Goal: Information Seeking & Learning: Learn about a topic

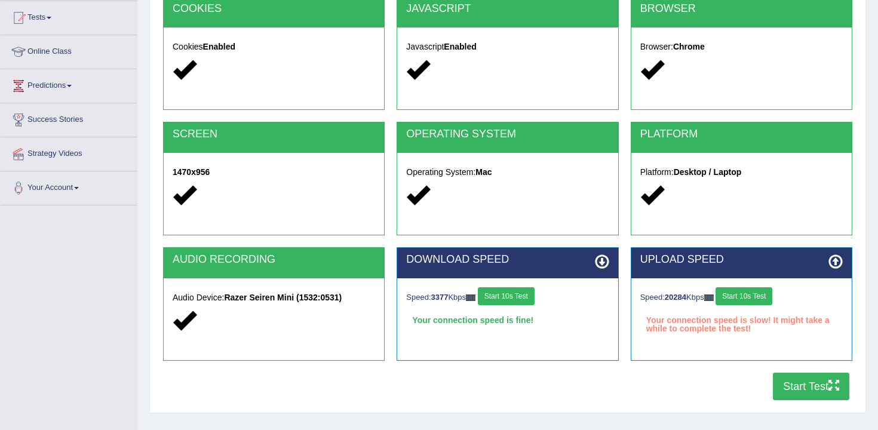
scroll to position [136, 0]
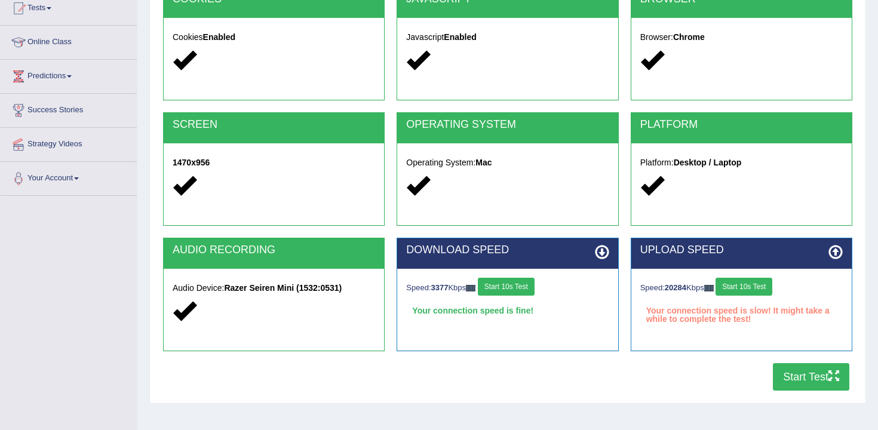
click at [757, 291] on button "Start 10s Test" at bounding box center [744, 287] width 57 height 18
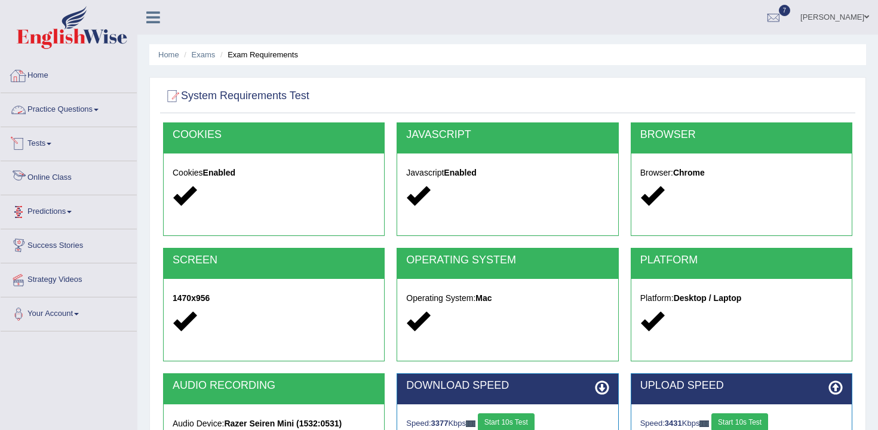
click at [87, 112] on link "Practice Questions" at bounding box center [69, 108] width 136 height 30
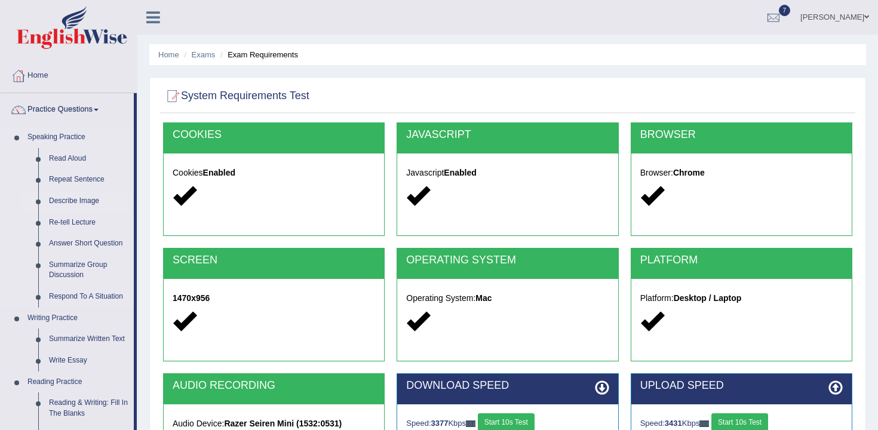
click at [87, 198] on link "Describe Image" at bounding box center [89, 202] width 90 height 22
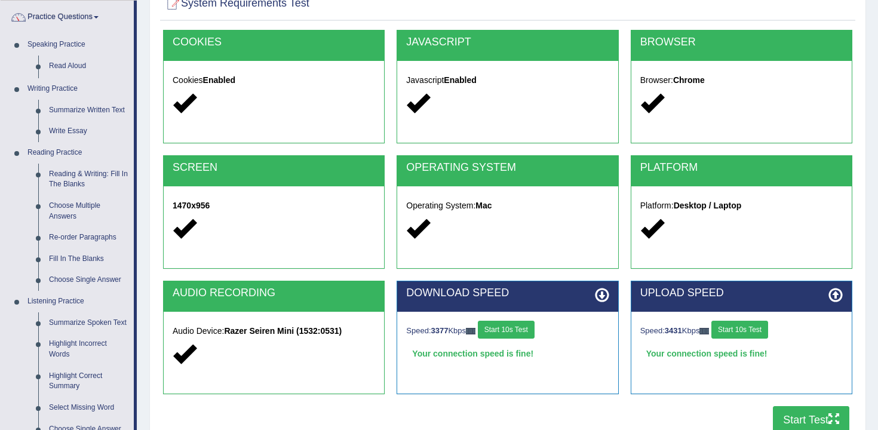
scroll to position [166, 0]
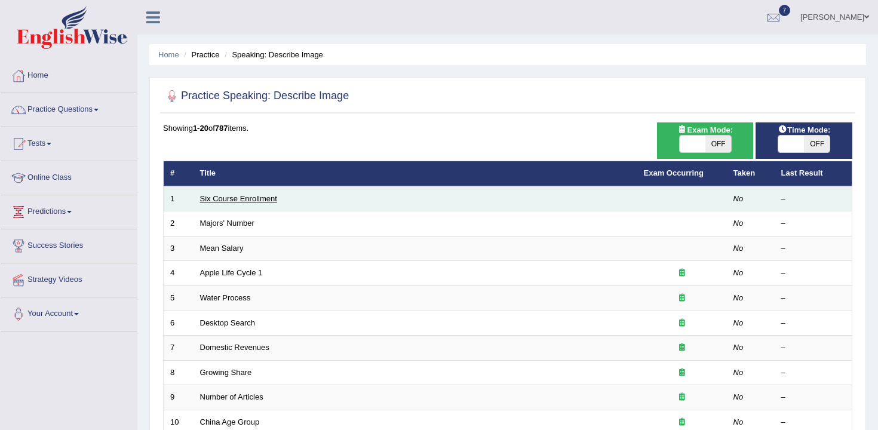
click at [247, 198] on link "Six Course Enrollment" at bounding box center [238, 198] width 77 height 9
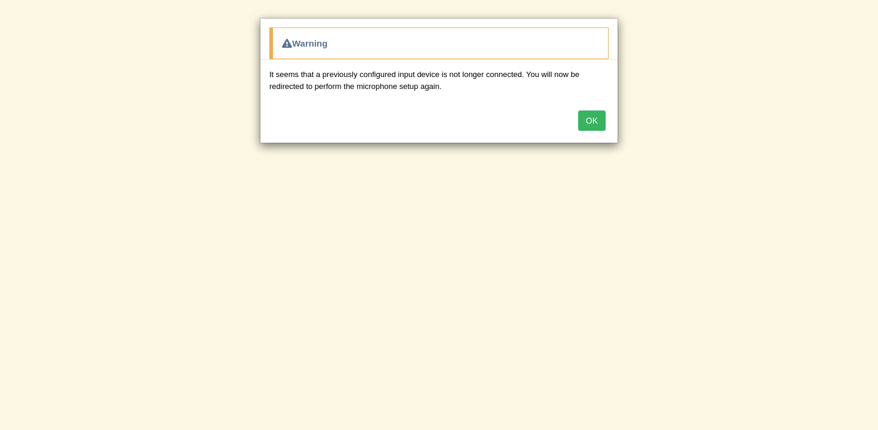
click at [603, 121] on button "OK" at bounding box center [591, 121] width 27 height 20
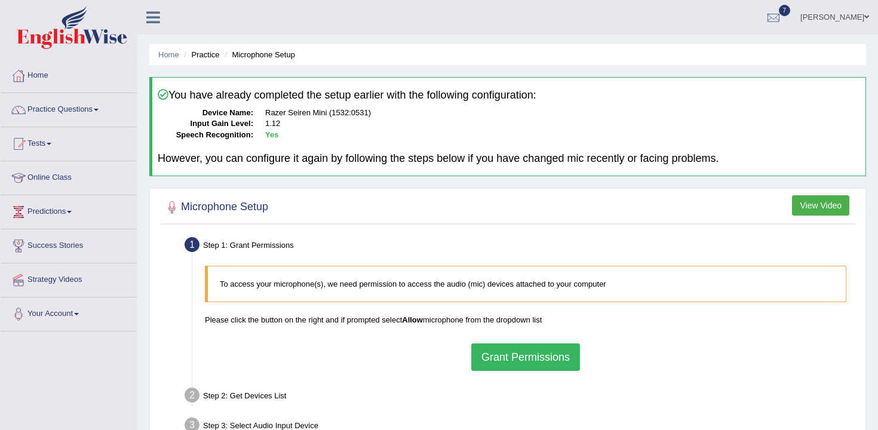
click at [556, 350] on button "Grant Permissions" at bounding box center [525, 357] width 109 height 27
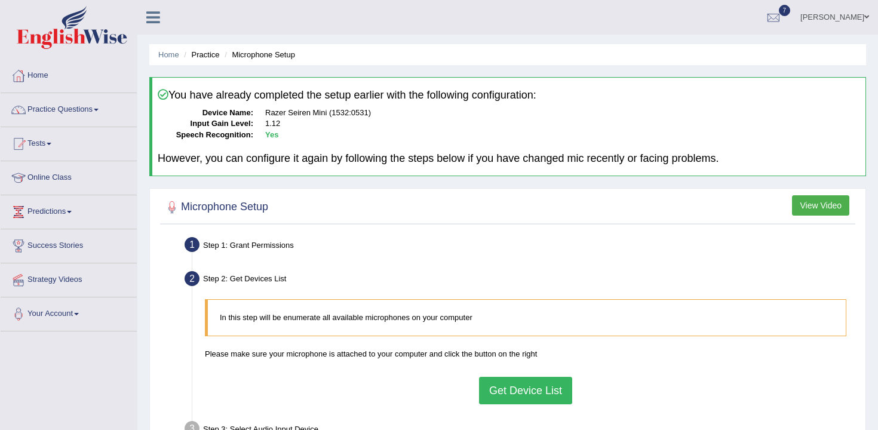
click at [525, 393] on button "Get Device List" at bounding box center [525, 390] width 93 height 27
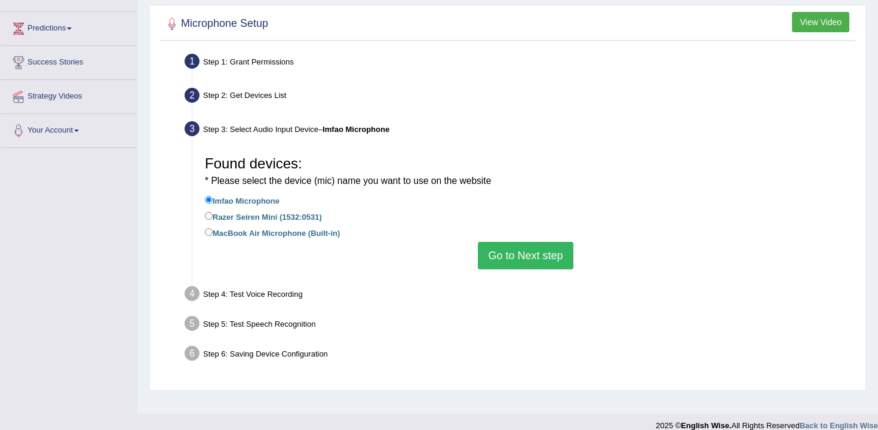
scroll to position [185, 0]
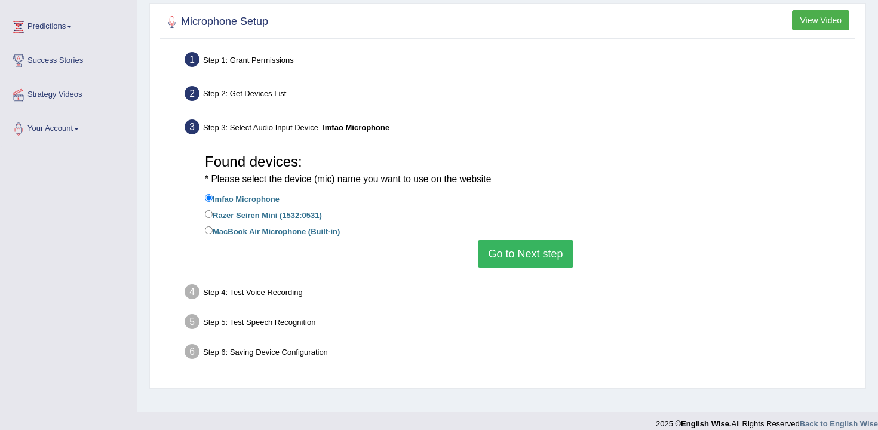
click at [301, 219] on label "Razer Seiren Mini (1532:0531)" at bounding box center [263, 214] width 117 height 13
click at [213, 218] on input "Razer Seiren Mini (1532:0531)" at bounding box center [209, 214] width 8 height 8
radio input "true"
click at [511, 250] on button "Go to Next step" at bounding box center [525, 253] width 95 height 27
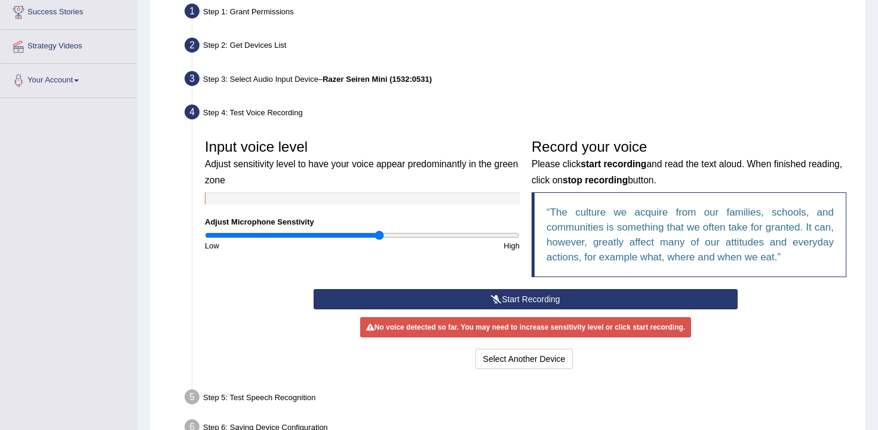
scroll to position [244, 0]
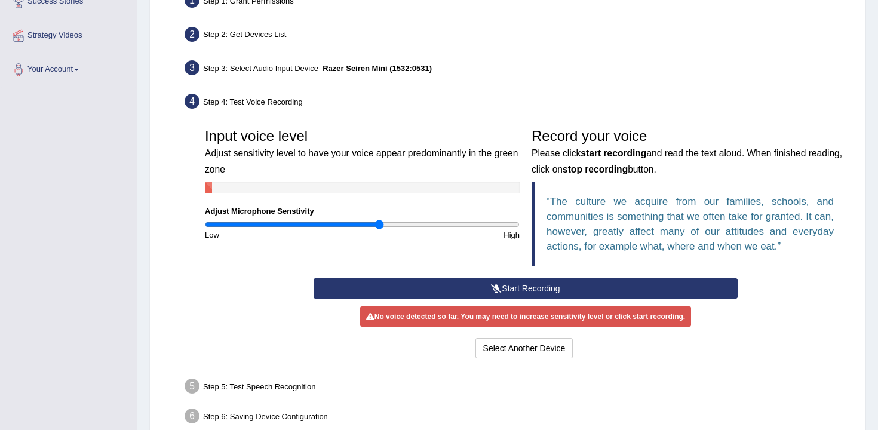
click at [503, 278] on button "Start Recording" at bounding box center [526, 288] width 424 height 20
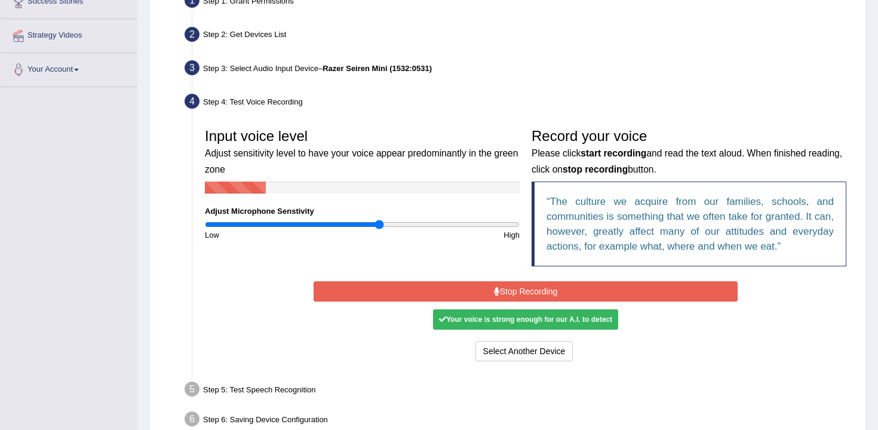
click at [433, 296] on button "Stop Recording" at bounding box center [526, 291] width 424 height 20
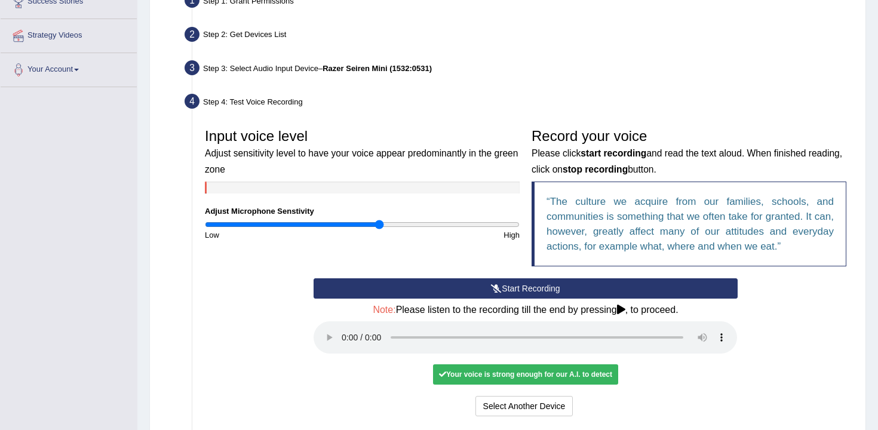
click at [585, 284] on button "Start Recording" at bounding box center [526, 288] width 424 height 20
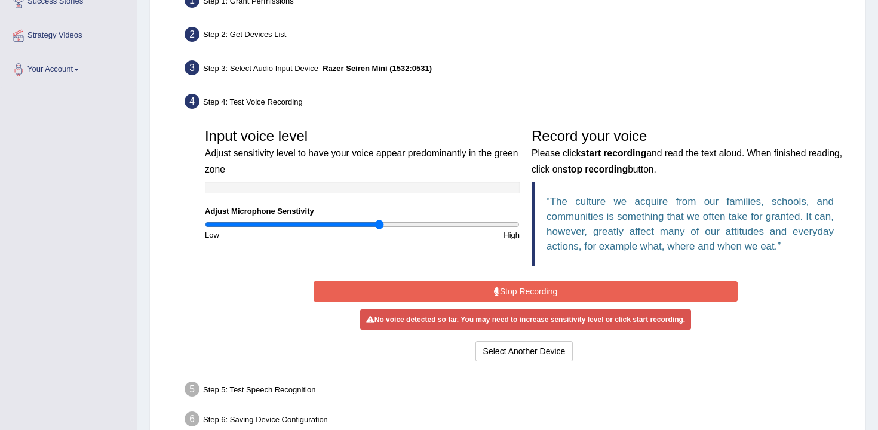
click at [585, 284] on button "Stop Recording" at bounding box center [526, 291] width 424 height 20
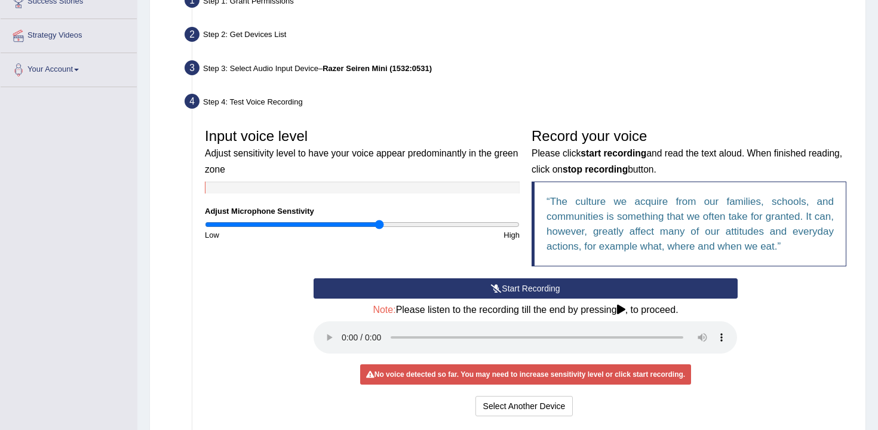
click at [531, 296] on button "Start Recording" at bounding box center [526, 288] width 424 height 20
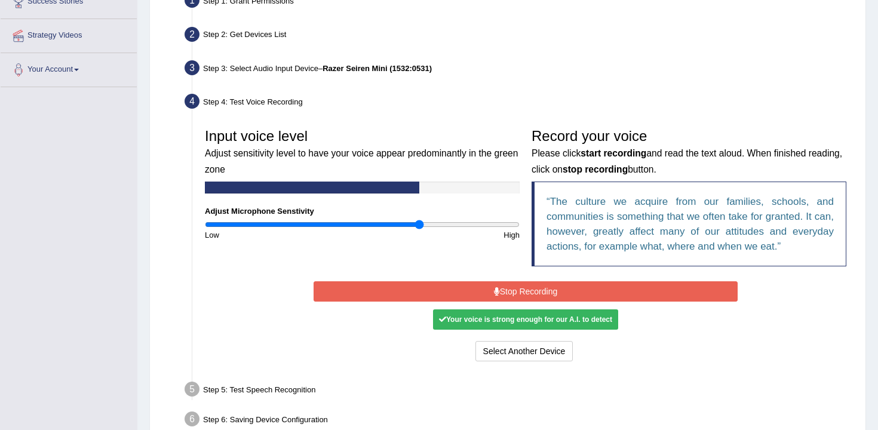
type input "1.38"
click at [418, 227] on input "range" at bounding box center [362, 225] width 315 height 10
click at [491, 297] on button "Stop Recording" at bounding box center [526, 291] width 424 height 20
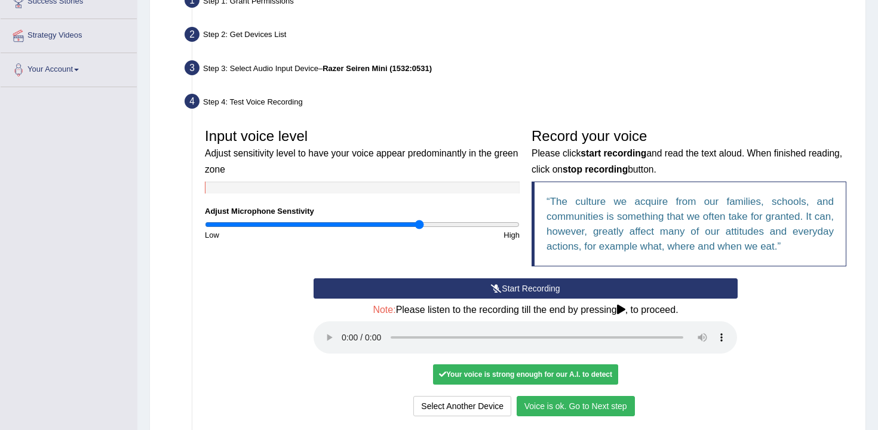
click at [576, 414] on button "Voice is ok. Go to Next step" at bounding box center [576, 406] width 118 height 20
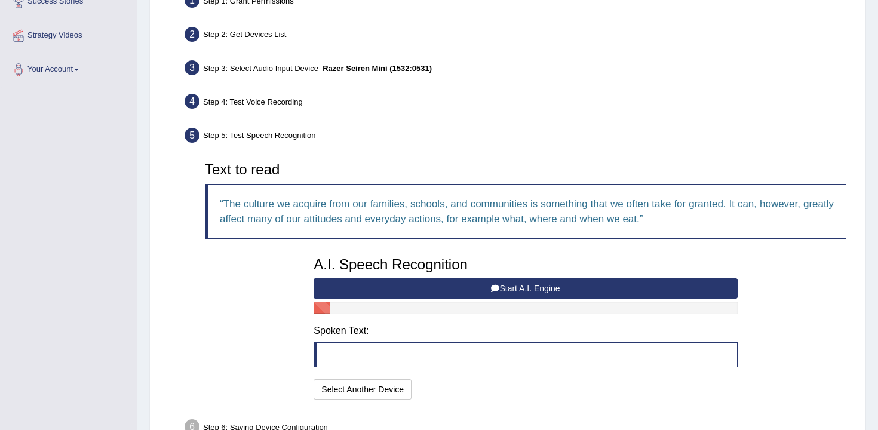
scroll to position [317, 0]
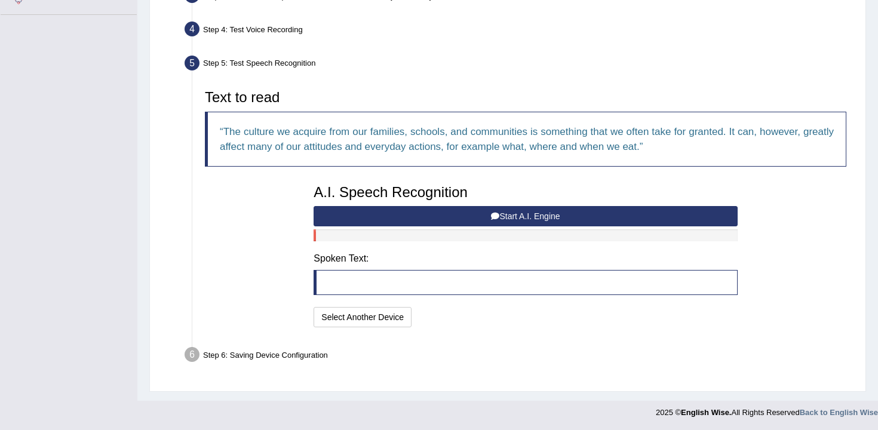
click at [497, 206] on button "Start A.I. Engine" at bounding box center [526, 216] width 424 height 20
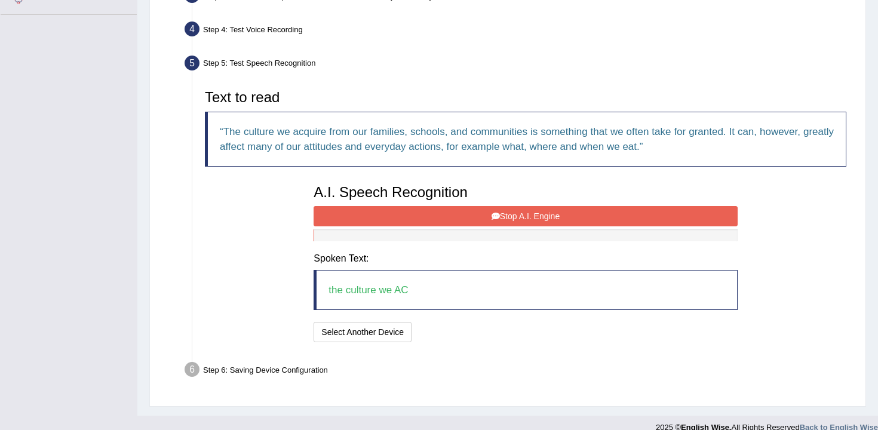
click at [503, 209] on button "Stop A.I. Engine" at bounding box center [526, 216] width 424 height 20
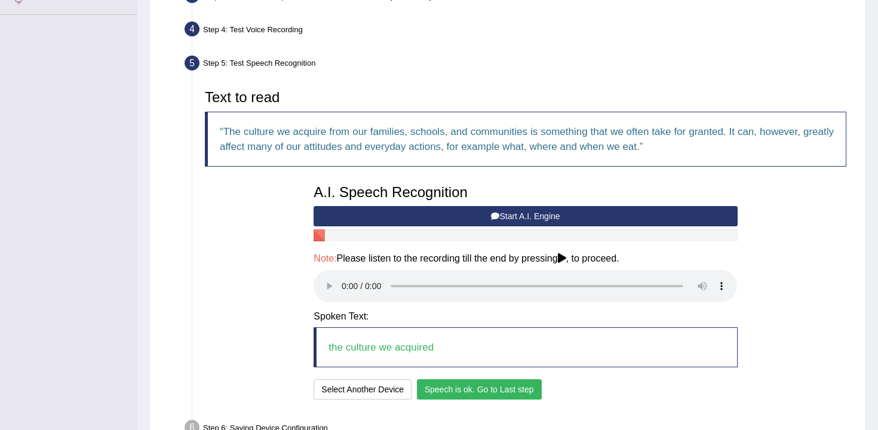
click at [504, 385] on button "Speech is ok. Go to Last step" at bounding box center [479, 389] width 125 height 20
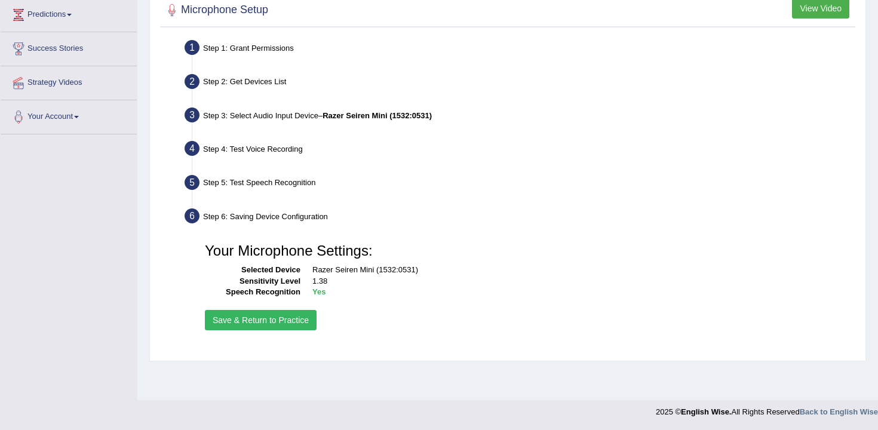
scroll to position [197, 0]
click at [283, 316] on button "Save & Return to Practice" at bounding box center [261, 320] width 112 height 20
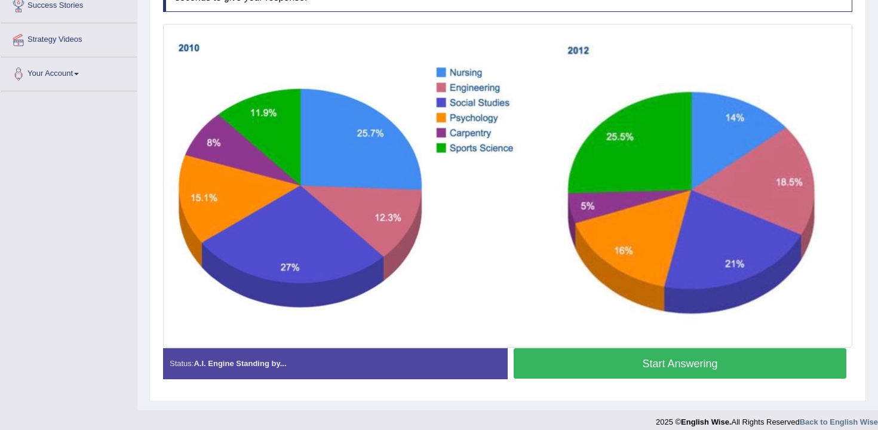
scroll to position [250, 0]
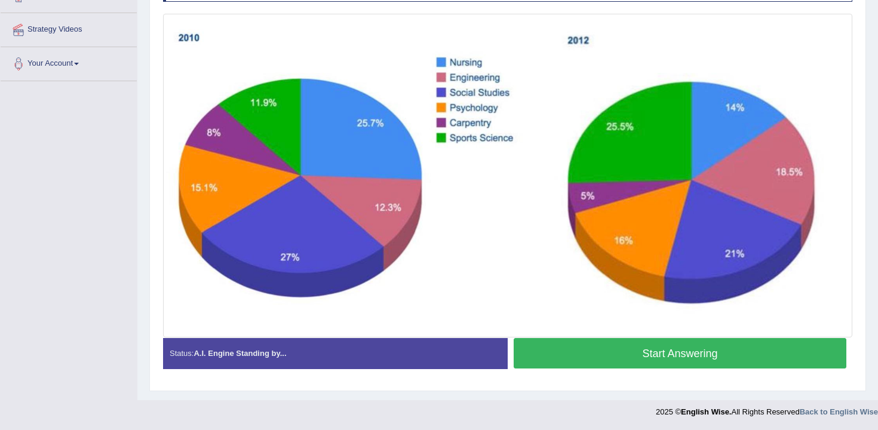
click at [658, 351] on button "Start Answering" at bounding box center [680, 353] width 333 height 30
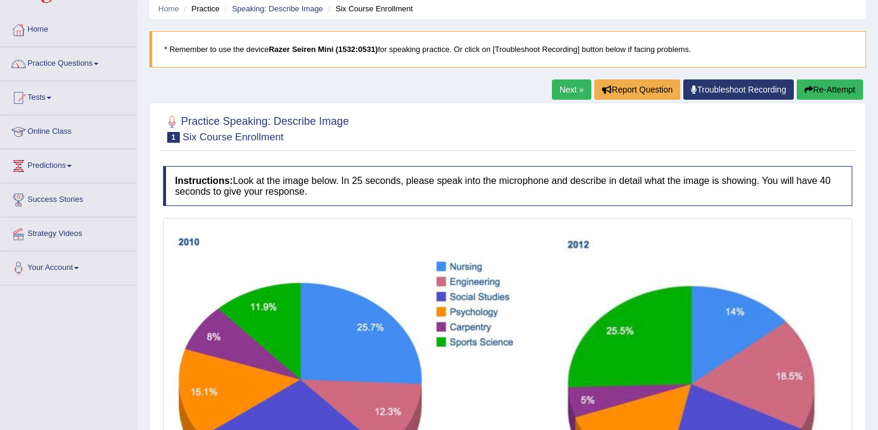
scroll to position [41, 0]
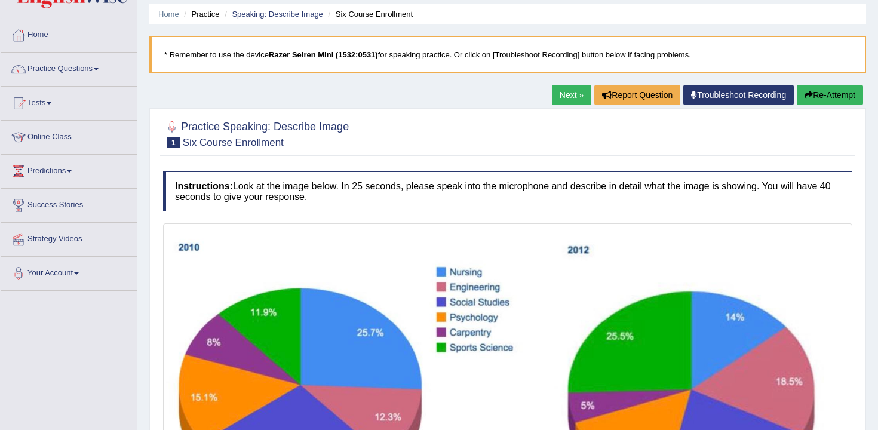
click at [830, 105] on div "Next » Report Question Troubleshoot Recording Re-Attempt" at bounding box center [709, 96] width 314 height 23
click at [821, 100] on button "Re-Attempt" at bounding box center [830, 95] width 66 height 20
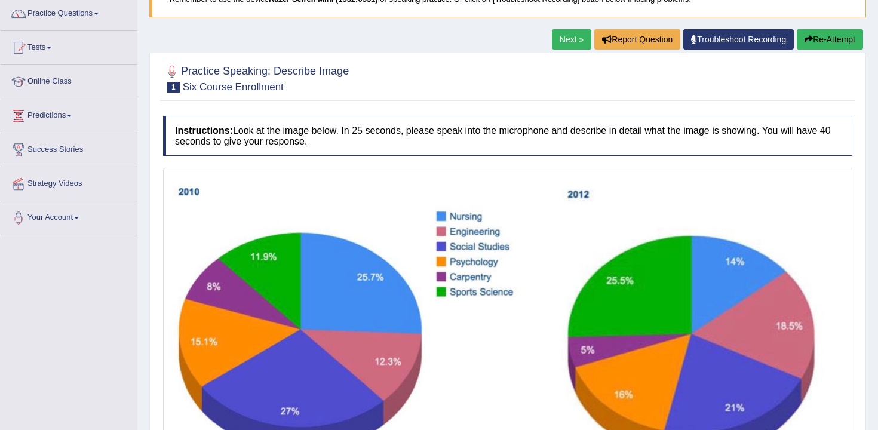
scroll to position [210, 0]
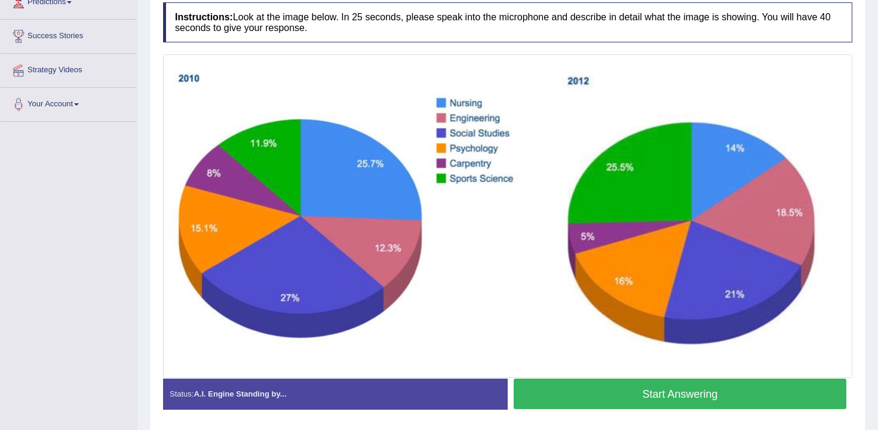
click at [665, 394] on button "Start Answering" at bounding box center [680, 394] width 333 height 30
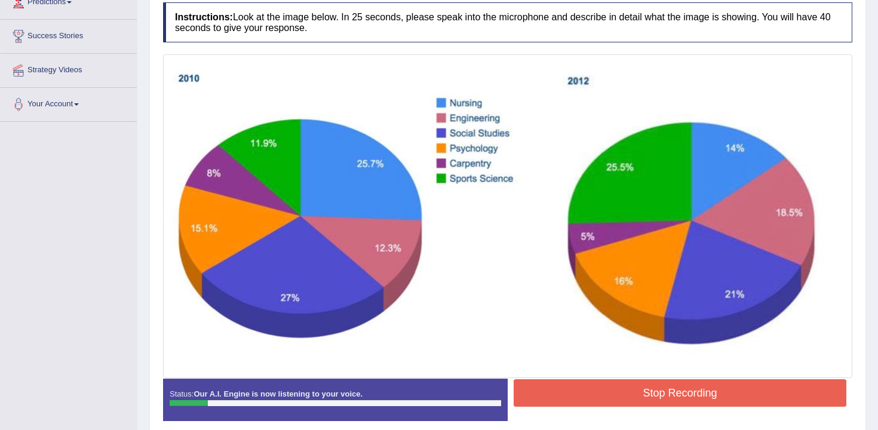
click at [630, 406] on button "Stop Recording" at bounding box center [680, 392] width 333 height 27
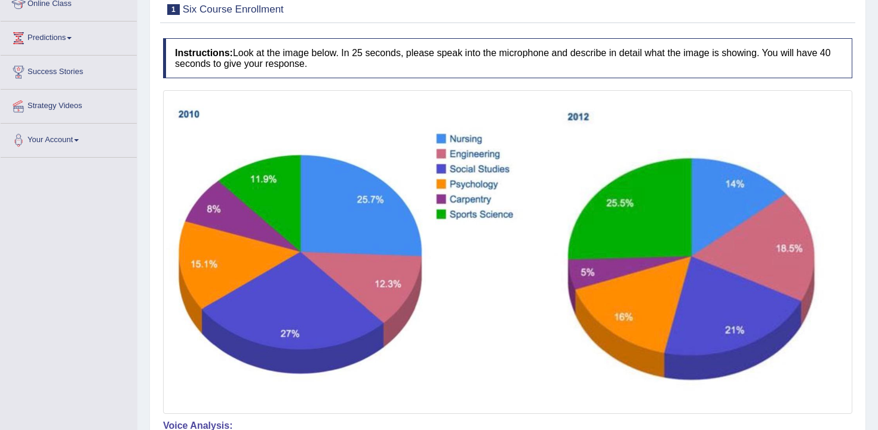
scroll to position [0, 0]
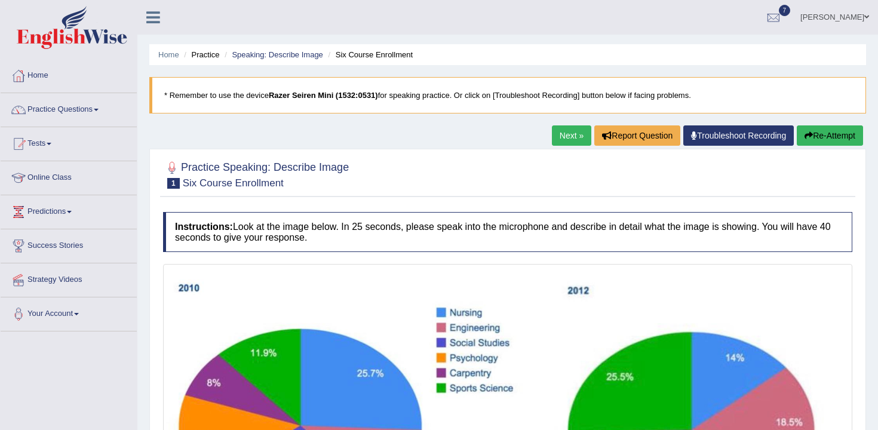
click at [845, 141] on button "Re-Attempt" at bounding box center [830, 135] width 66 height 20
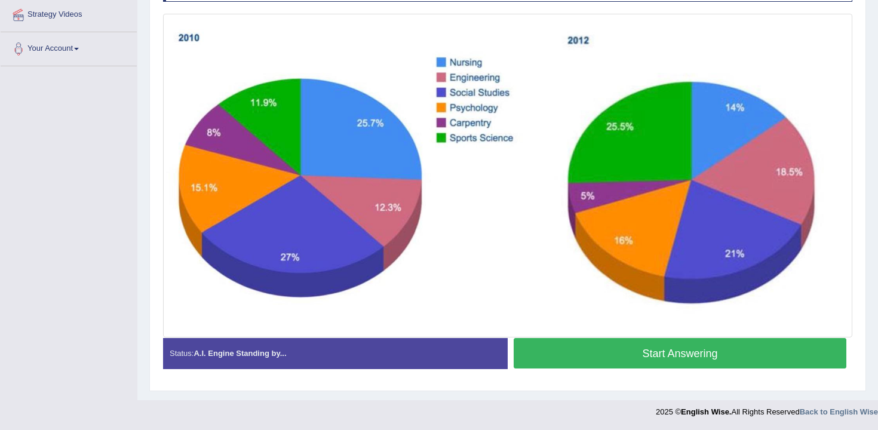
click at [580, 345] on button "Start Answering" at bounding box center [680, 353] width 333 height 30
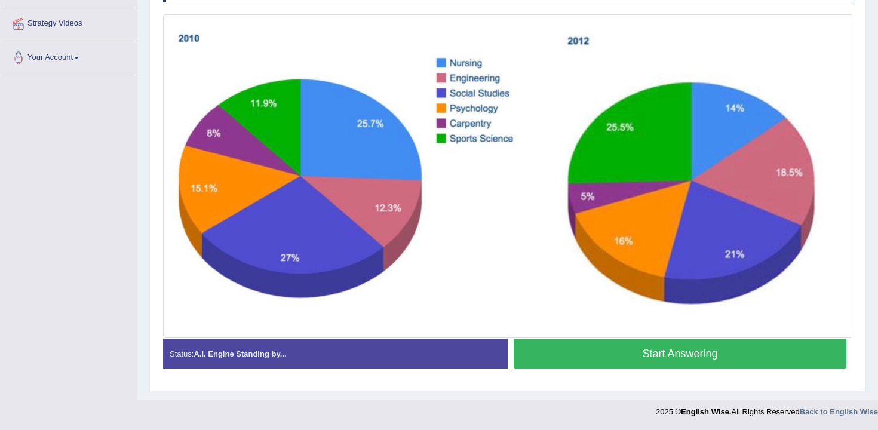
scroll to position [265, 0]
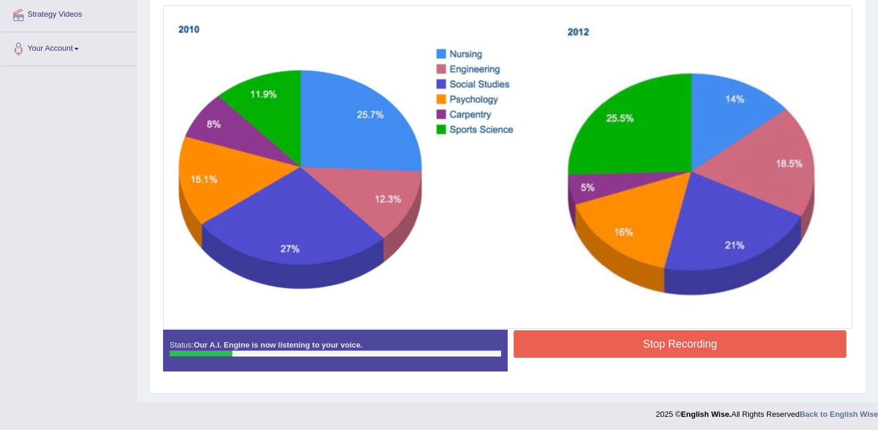
click at [632, 342] on button "Stop Recording" at bounding box center [680, 343] width 333 height 27
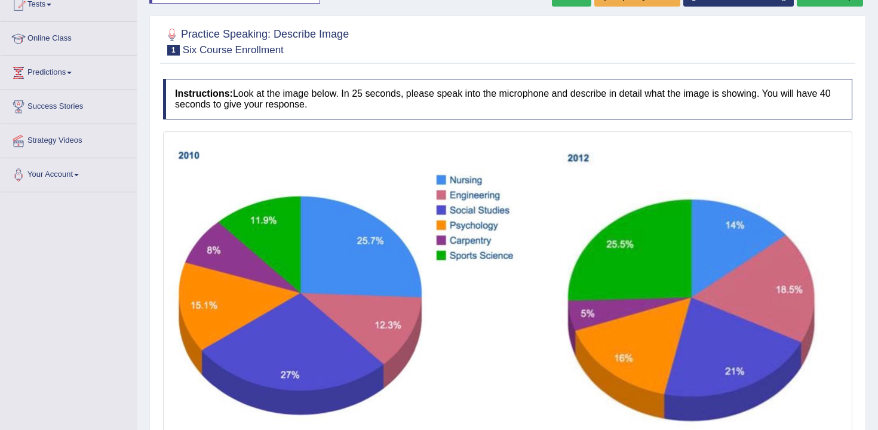
scroll to position [0, 0]
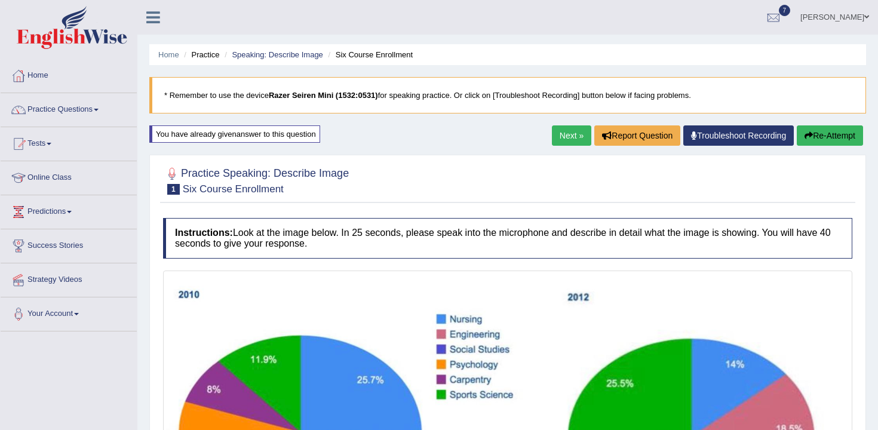
click at [819, 146] on div "Next » Report Question Troubleshoot Recording Re-Attempt" at bounding box center [709, 136] width 314 height 23
click at [827, 139] on button "Re-Attempt" at bounding box center [830, 135] width 66 height 20
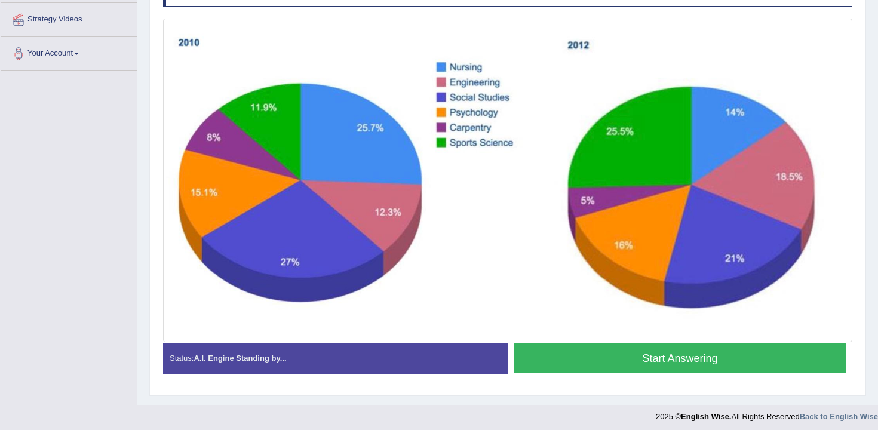
scroll to position [265, 0]
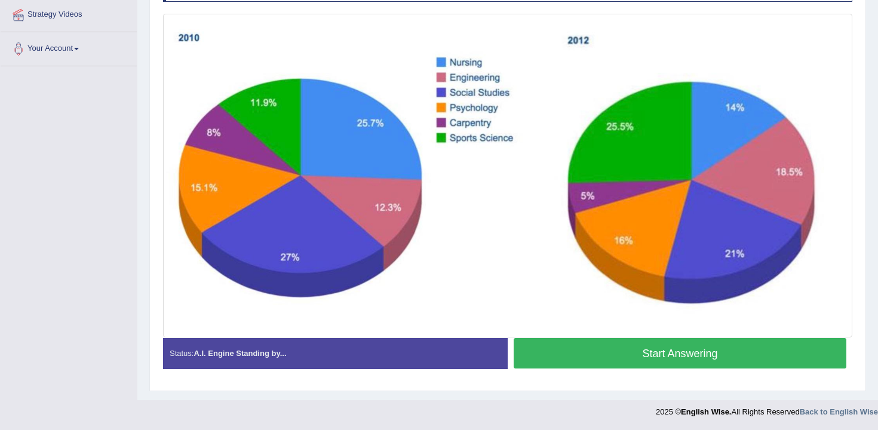
click at [651, 363] on button "Start Answering" at bounding box center [680, 353] width 333 height 30
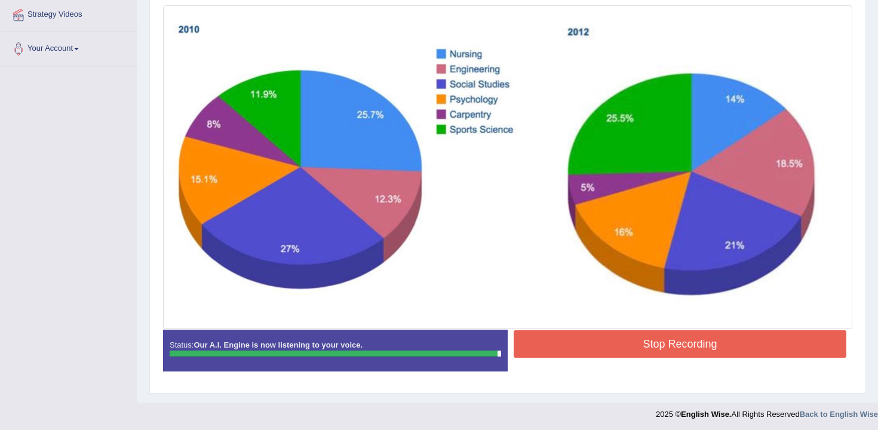
click at [624, 342] on button "Stop Recording" at bounding box center [680, 343] width 333 height 27
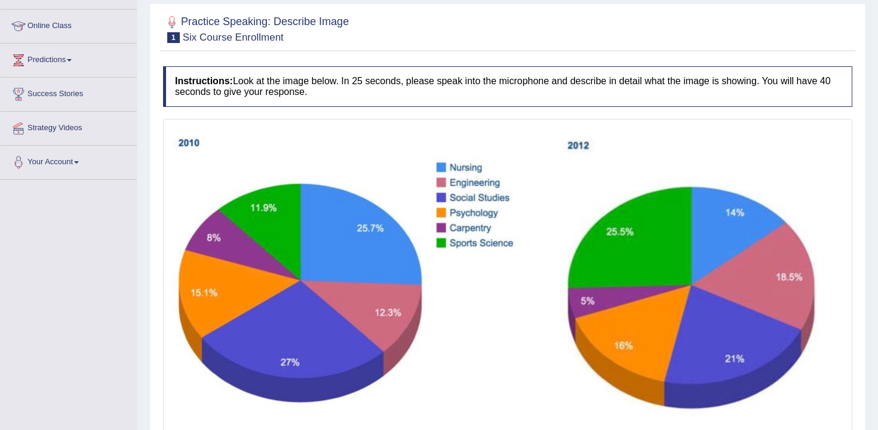
scroll to position [35, 0]
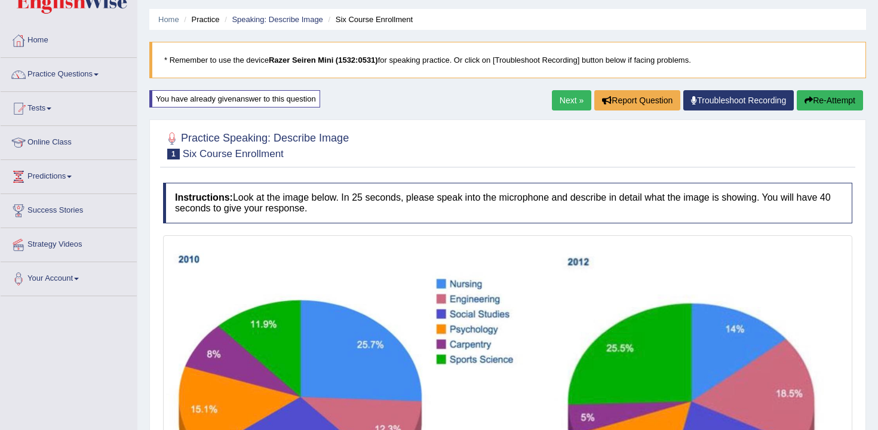
click at [839, 94] on button "Re-Attempt" at bounding box center [830, 100] width 66 height 20
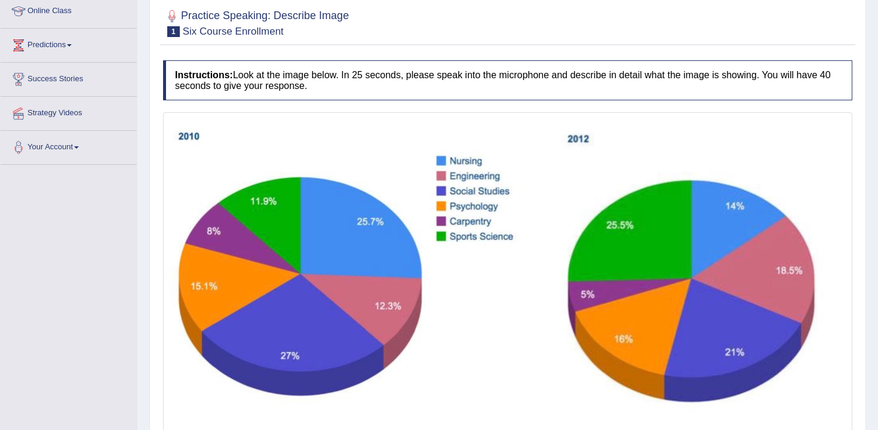
scroll to position [239, 0]
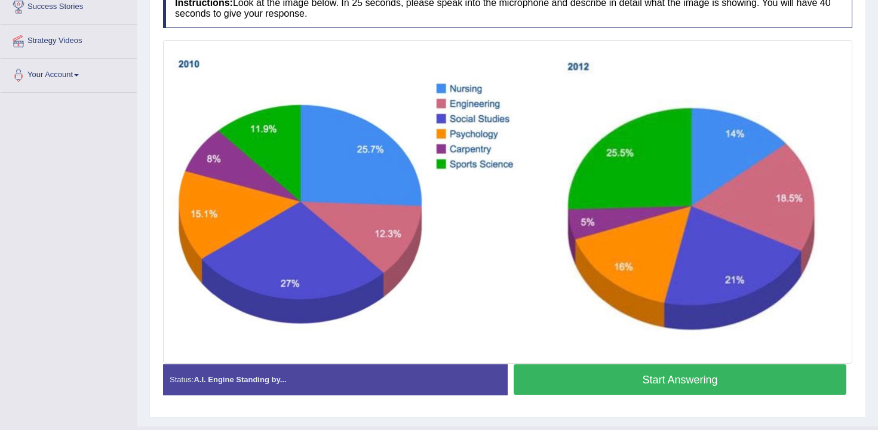
click at [693, 379] on button "Start Answering" at bounding box center [680, 380] width 333 height 30
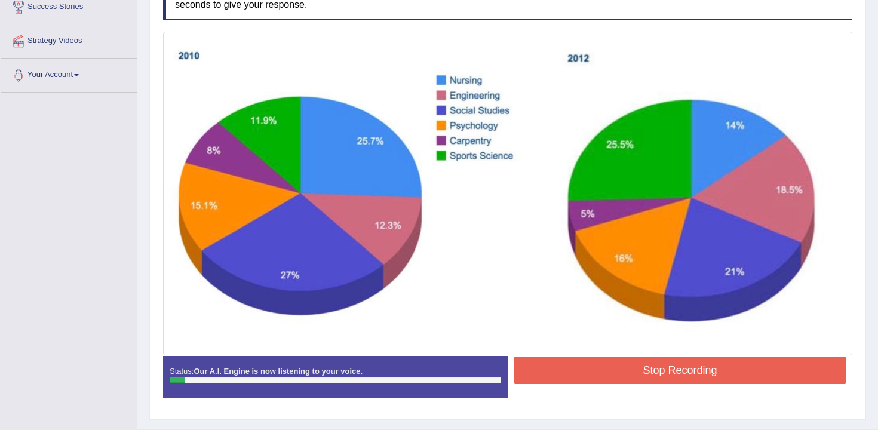
click at [601, 396] on div "Status: Our A.I. Engine is now listening to your voice. Start Answering Stop Re…" at bounding box center [508, 383] width 690 height 54
click at [601, 373] on button "Stop Recording" at bounding box center [680, 370] width 333 height 27
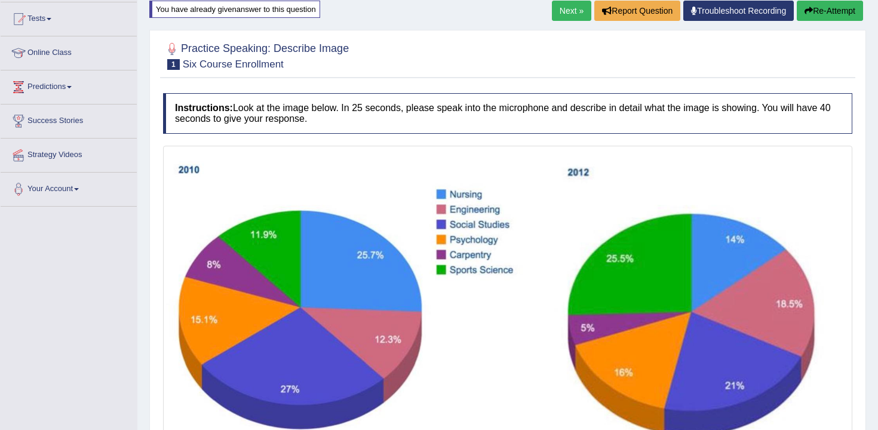
scroll to position [0, 0]
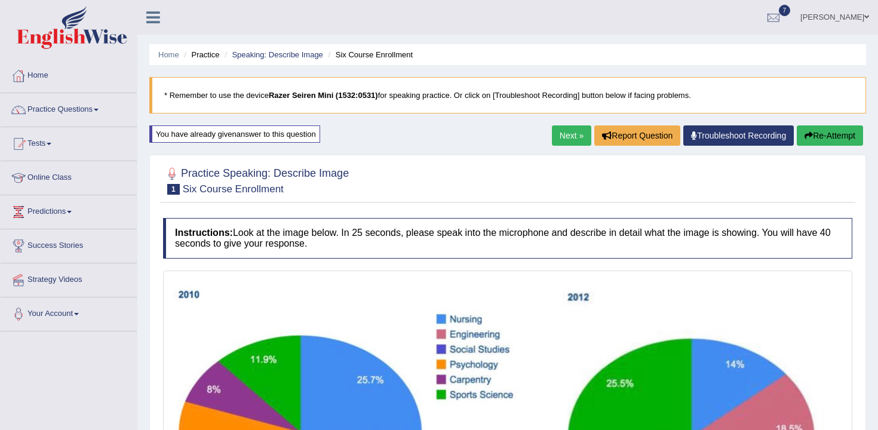
click at [815, 139] on button "Re-Attempt" at bounding box center [830, 135] width 66 height 20
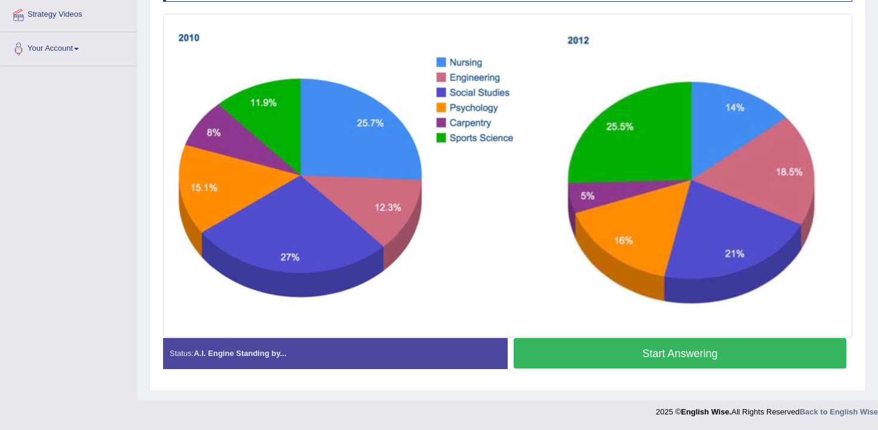
click at [562, 347] on button "Start Answering" at bounding box center [680, 353] width 333 height 30
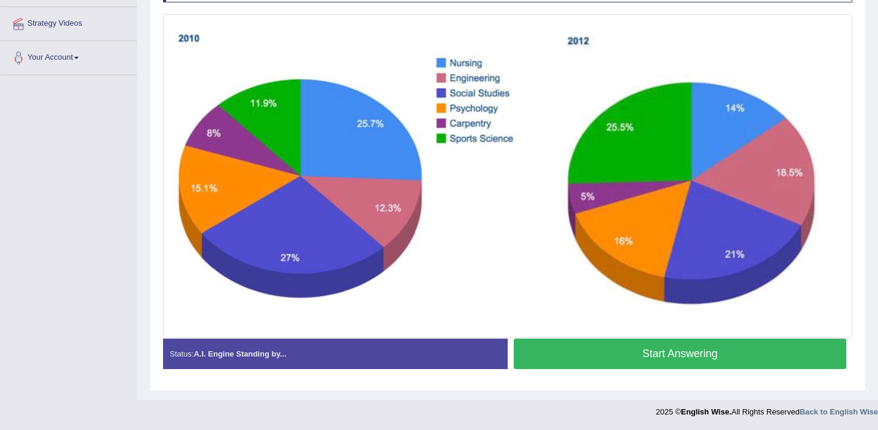
scroll to position [265, 0]
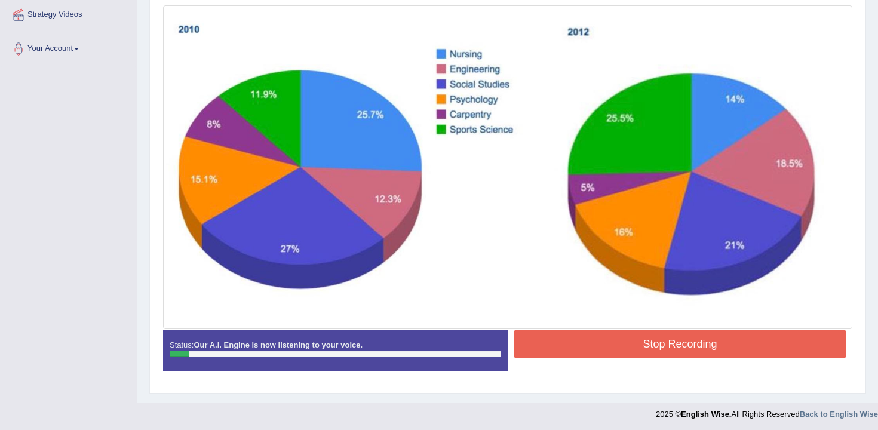
click at [589, 345] on button "Stop Recording" at bounding box center [680, 343] width 333 height 27
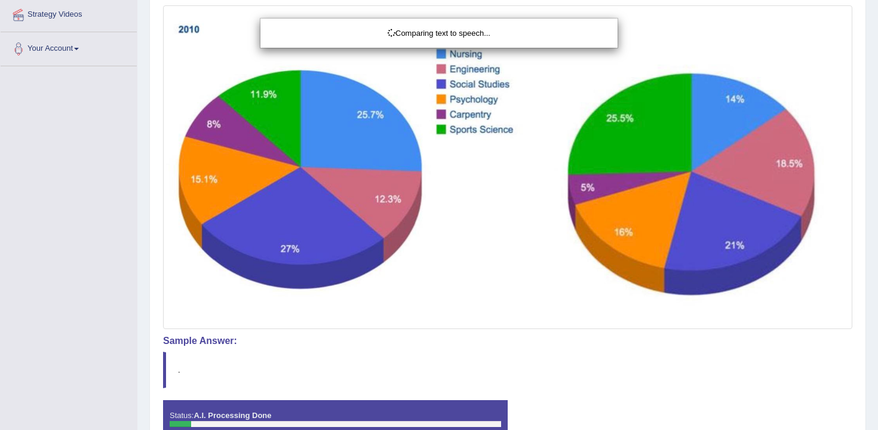
scroll to position [39, 0]
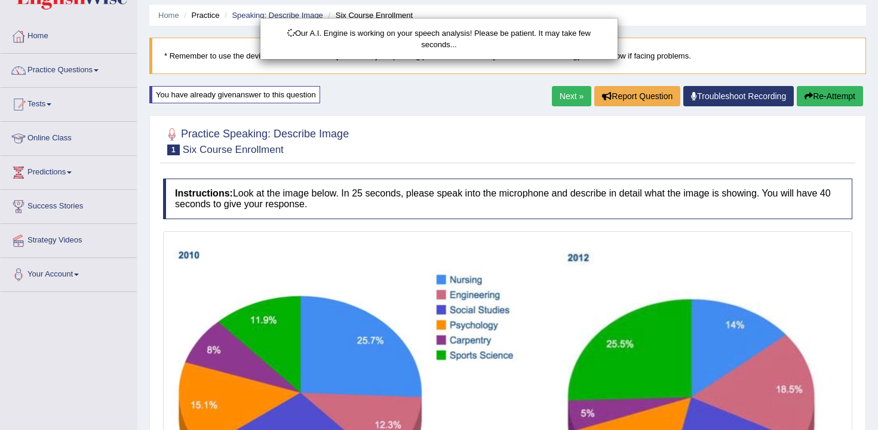
click at [813, 94] on div "Our A.I. Engine is working on your speech analysis! Please be patient. It may t…" at bounding box center [439, 215] width 878 height 430
click at [808, 102] on div "Our A.I. Engine is working on your speech analysis! Please be patient. It may t…" at bounding box center [439, 215] width 878 height 430
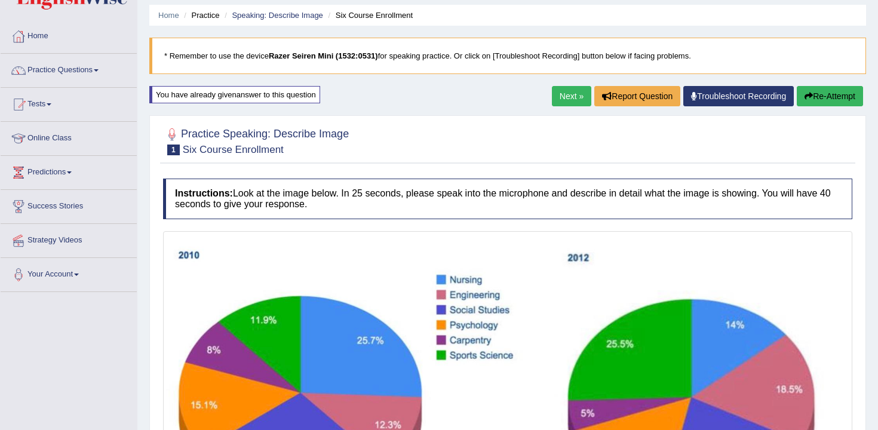
click at [0, 0] on div "Updating answer..." at bounding box center [0, 0] width 0 height 0
click at [808, 102] on button "Re-Attempt" at bounding box center [830, 96] width 66 height 20
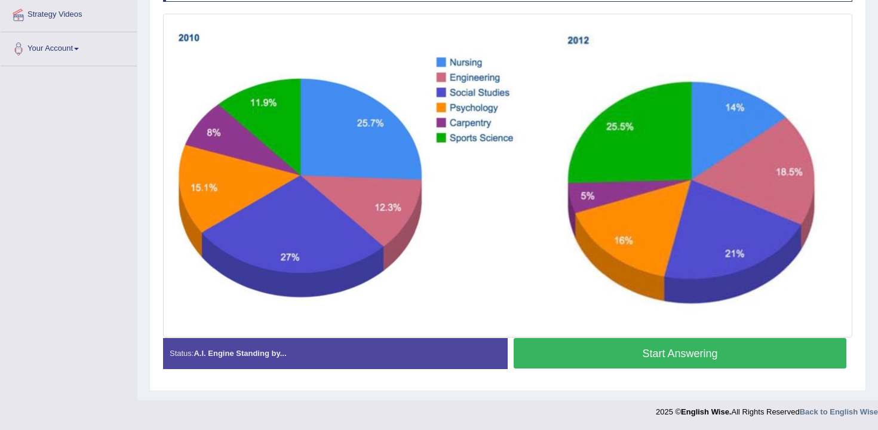
click at [641, 348] on button "Start Answering" at bounding box center [680, 353] width 333 height 30
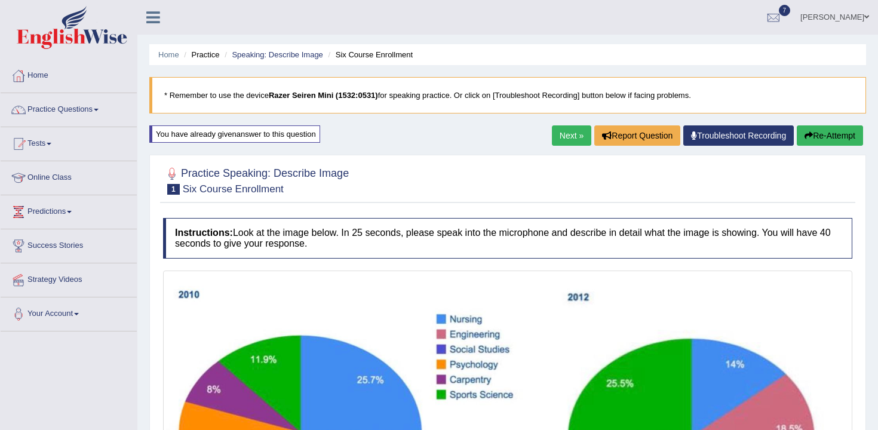
click at [828, 136] on button "Re-Attempt" at bounding box center [830, 135] width 66 height 20
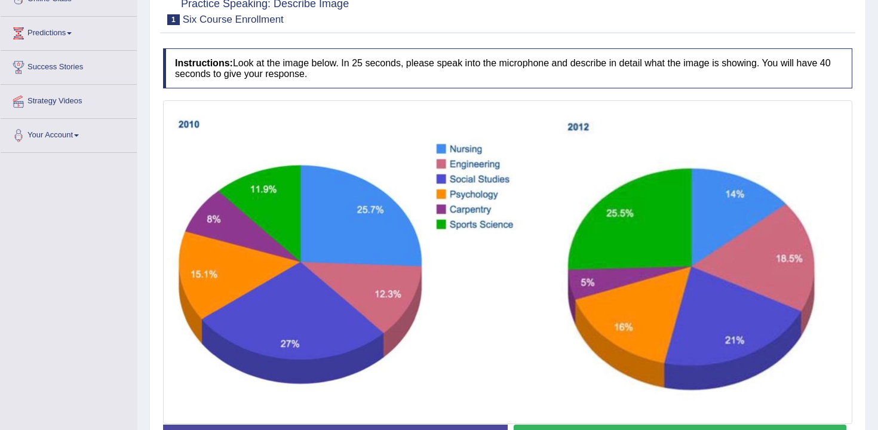
scroll to position [207, 0]
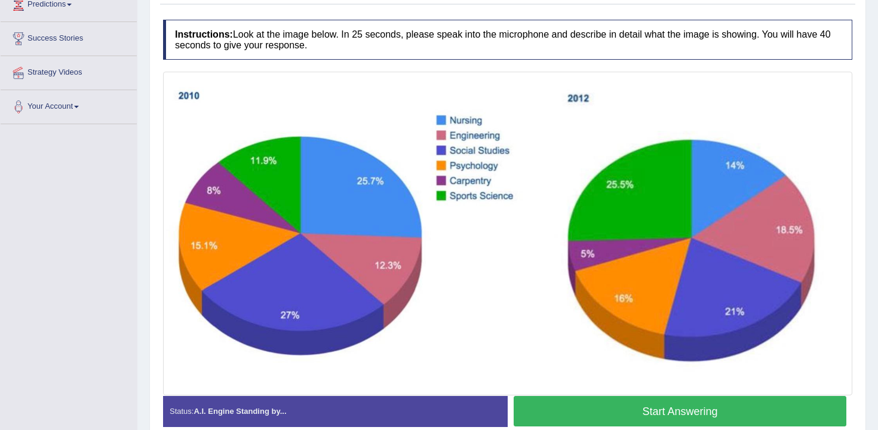
click at [676, 414] on button "Start Answering" at bounding box center [680, 411] width 333 height 30
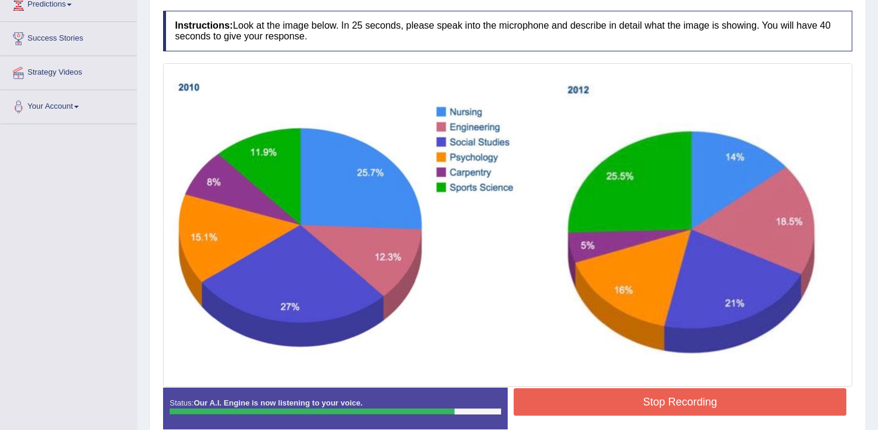
click at [566, 404] on button "Stop Recording" at bounding box center [680, 401] width 333 height 27
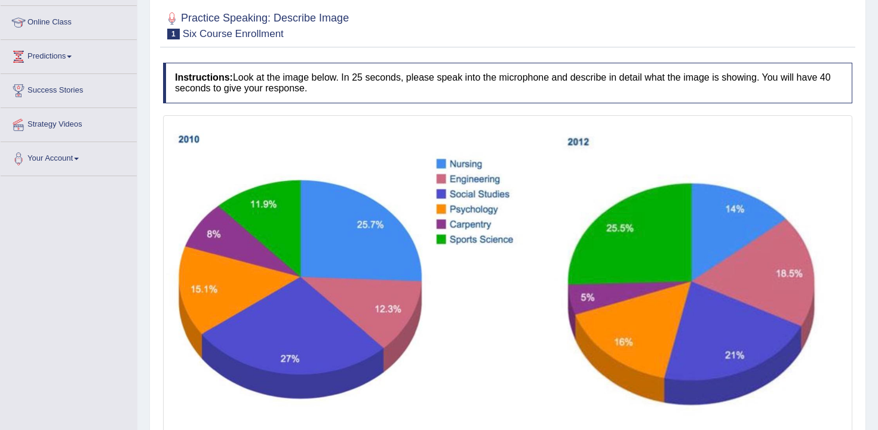
scroll to position [0, 0]
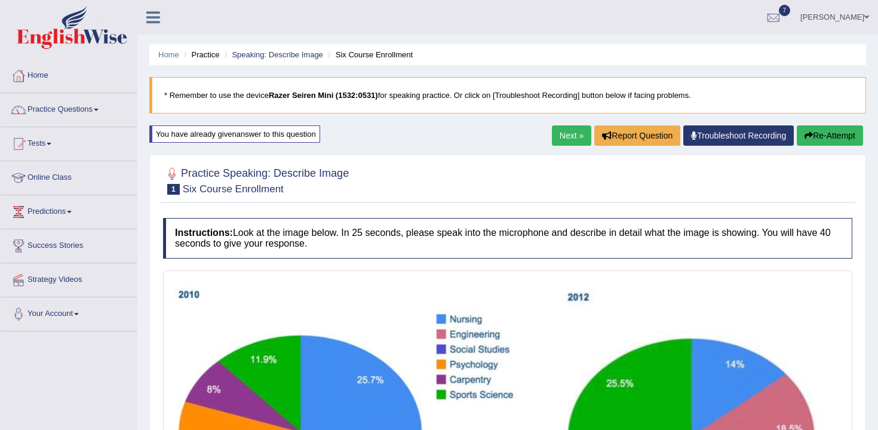
click at [825, 126] on button "Re-Attempt" at bounding box center [830, 135] width 66 height 20
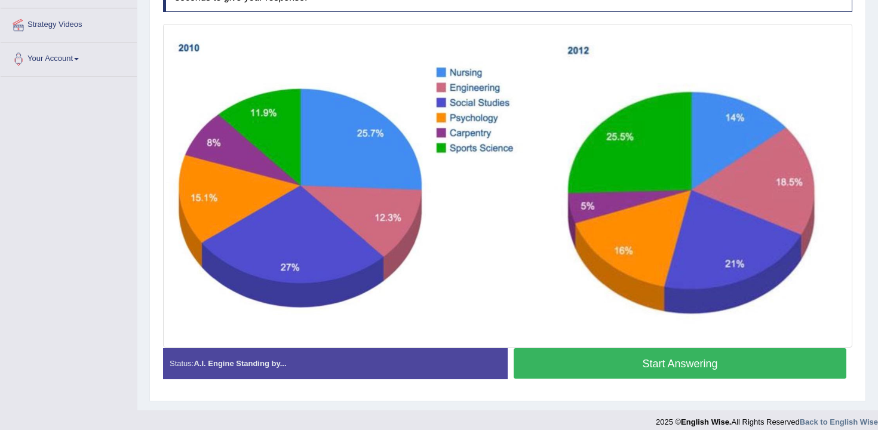
scroll to position [253, 0]
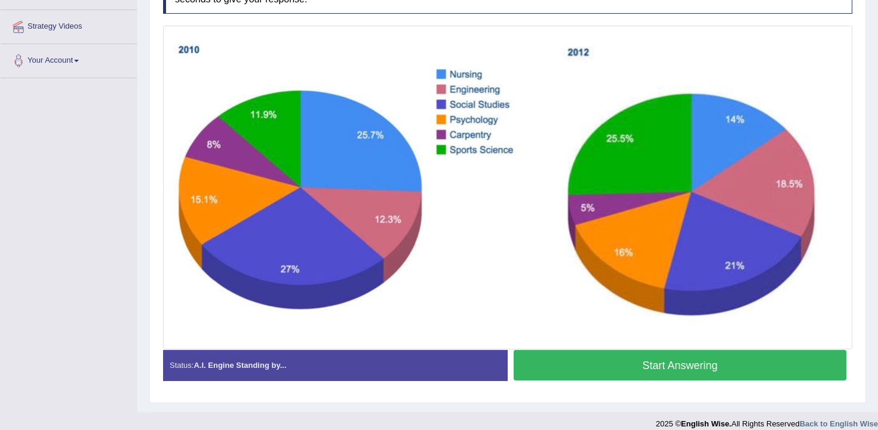
click at [617, 373] on button "Start Answering" at bounding box center [680, 365] width 333 height 30
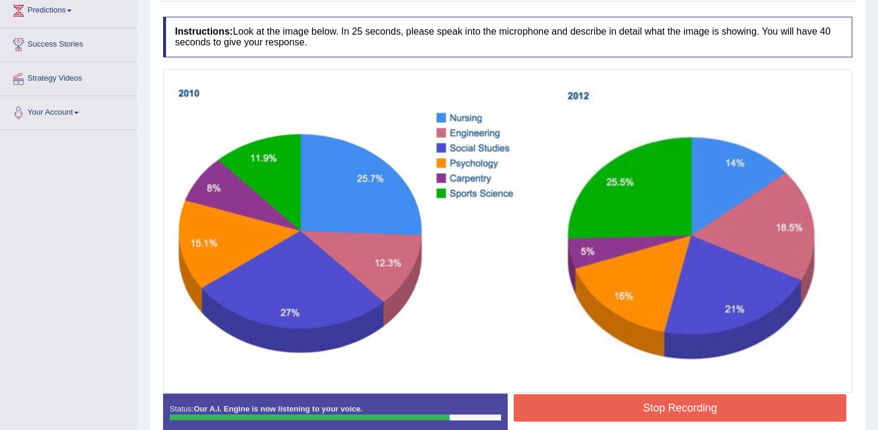
scroll to position [199, 0]
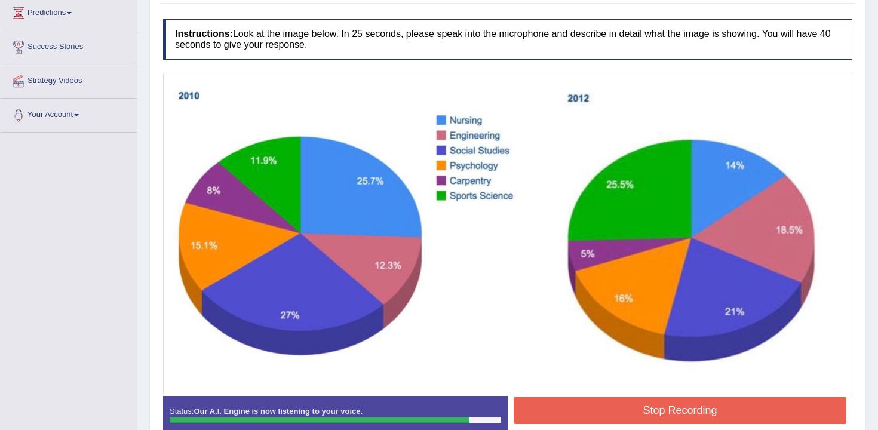
click at [596, 406] on button "Stop Recording" at bounding box center [680, 410] width 333 height 27
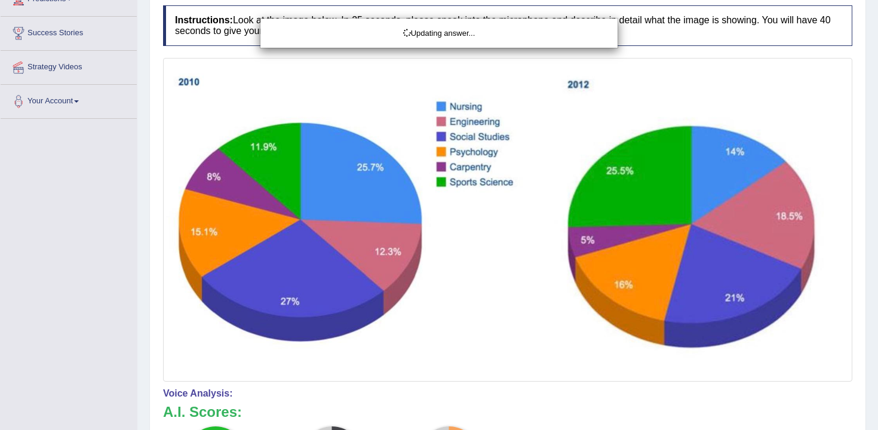
scroll to position [115, 0]
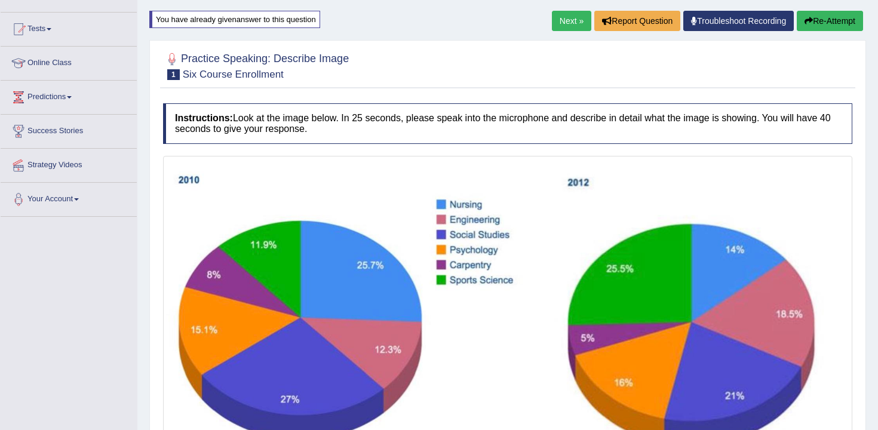
click at [815, 29] on button "Re-Attempt" at bounding box center [830, 21] width 66 height 20
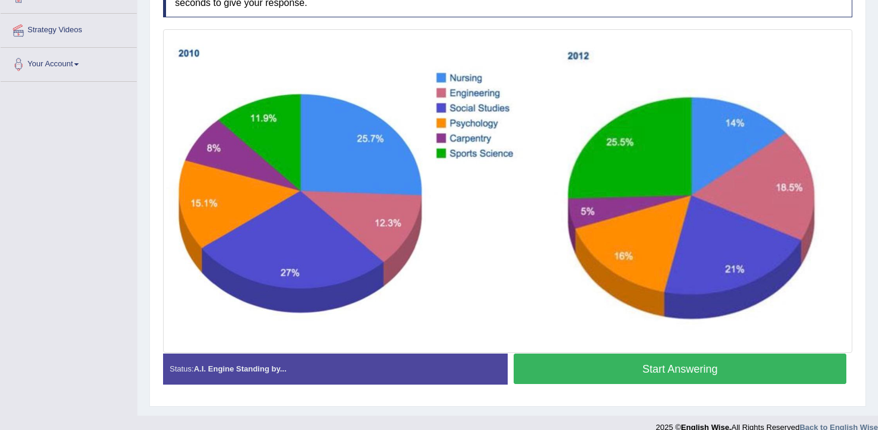
scroll to position [265, 0]
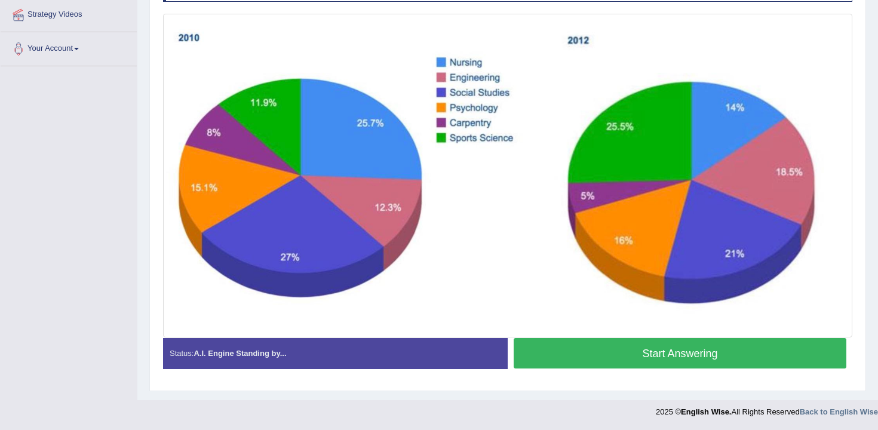
click at [575, 357] on button "Start Answering" at bounding box center [680, 353] width 333 height 30
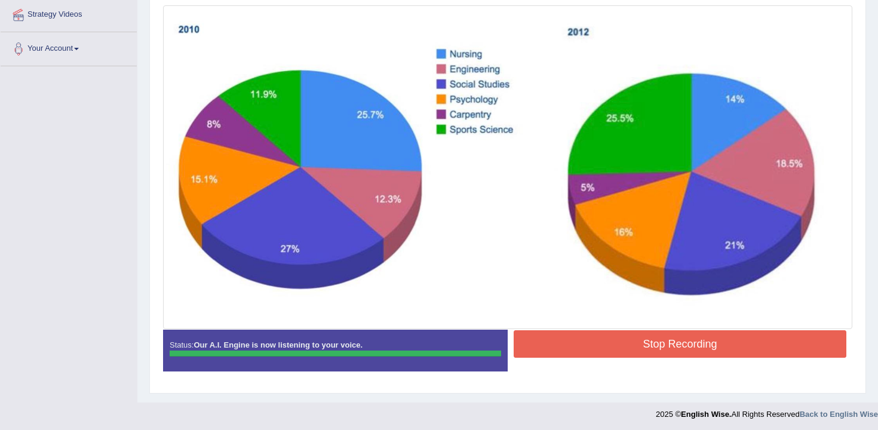
click at [590, 335] on div "Instructions: Look at the image below. In 25 seconds, please speak into the mic…" at bounding box center [508, 167] width 696 height 440
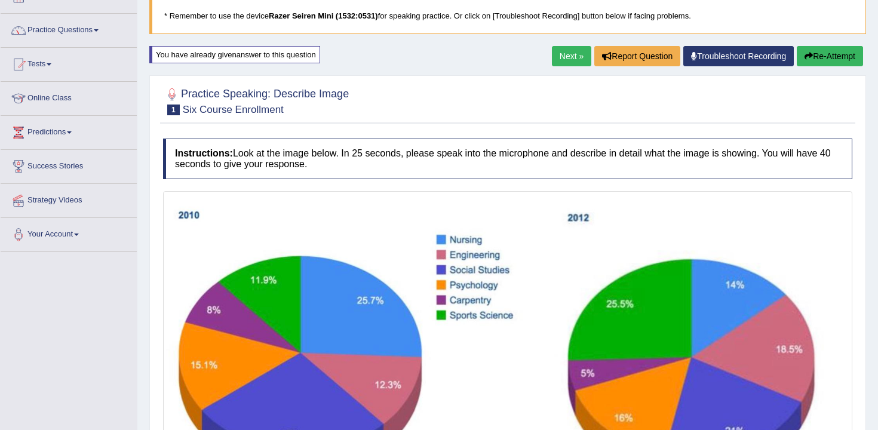
scroll to position [0, 0]
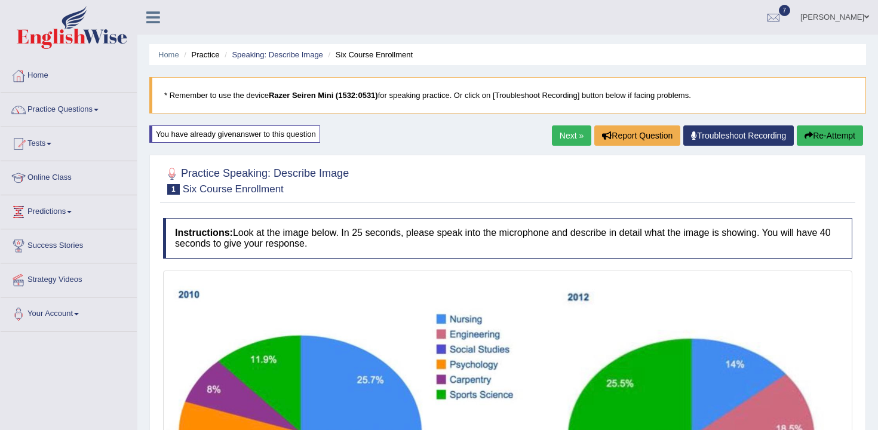
click at [807, 132] on icon "button" at bounding box center [809, 135] width 8 height 8
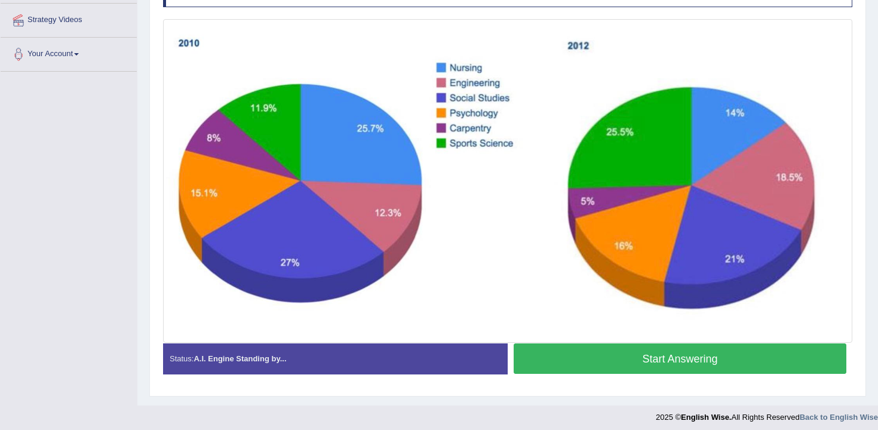
scroll to position [261, 0]
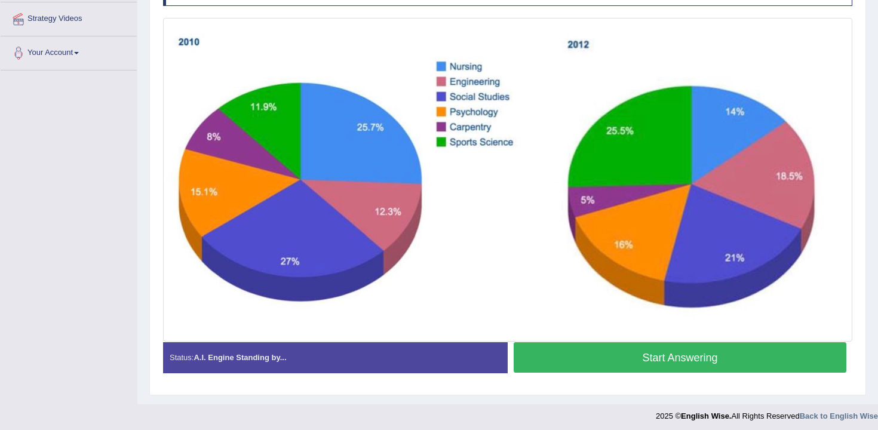
click at [658, 355] on button "Start Answering" at bounding box center [680, 357] width 333 height 30
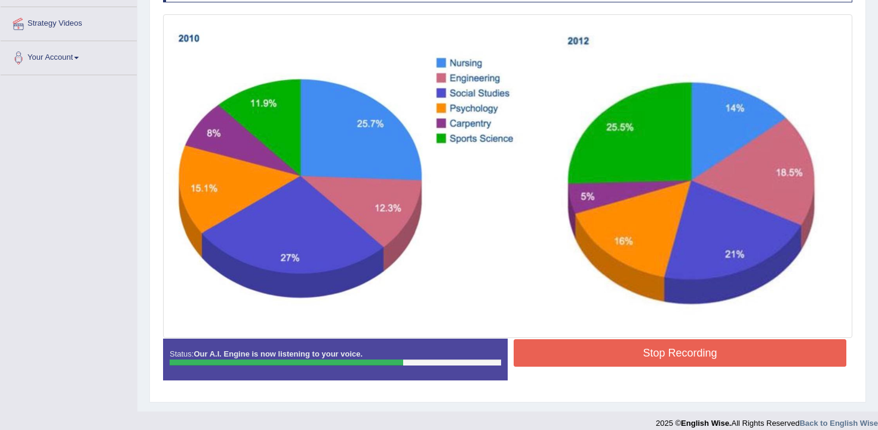
click at [614, 347] on button "Stop Recording" at bounding box center [680, 352] width 333 height 27
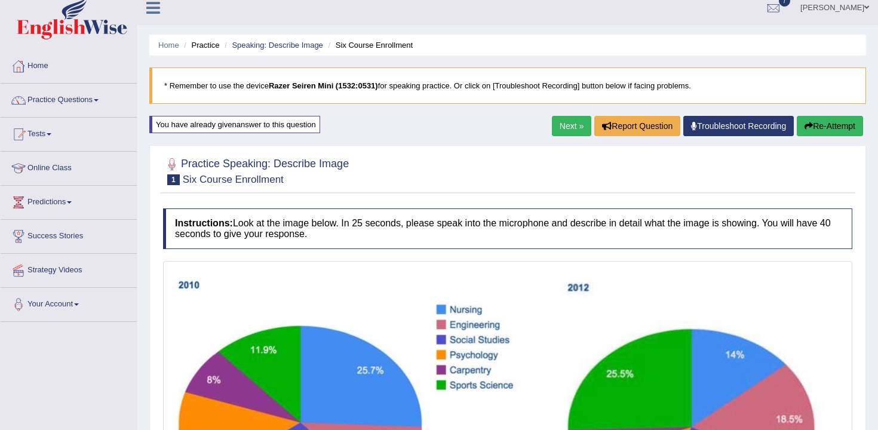
scroll to position [0, 0]
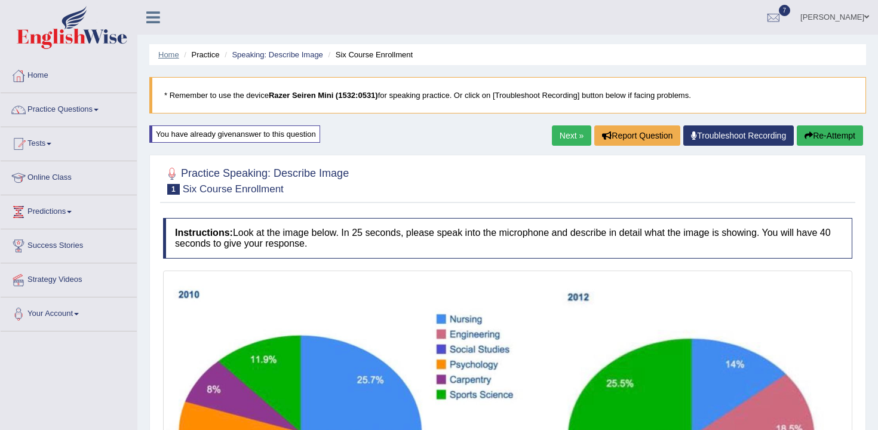
click at [176, 59] on link "Home" at bounding box center [168, 54] width 21 height 9
